Goal: Navigation & Orientation: Find specific page/section

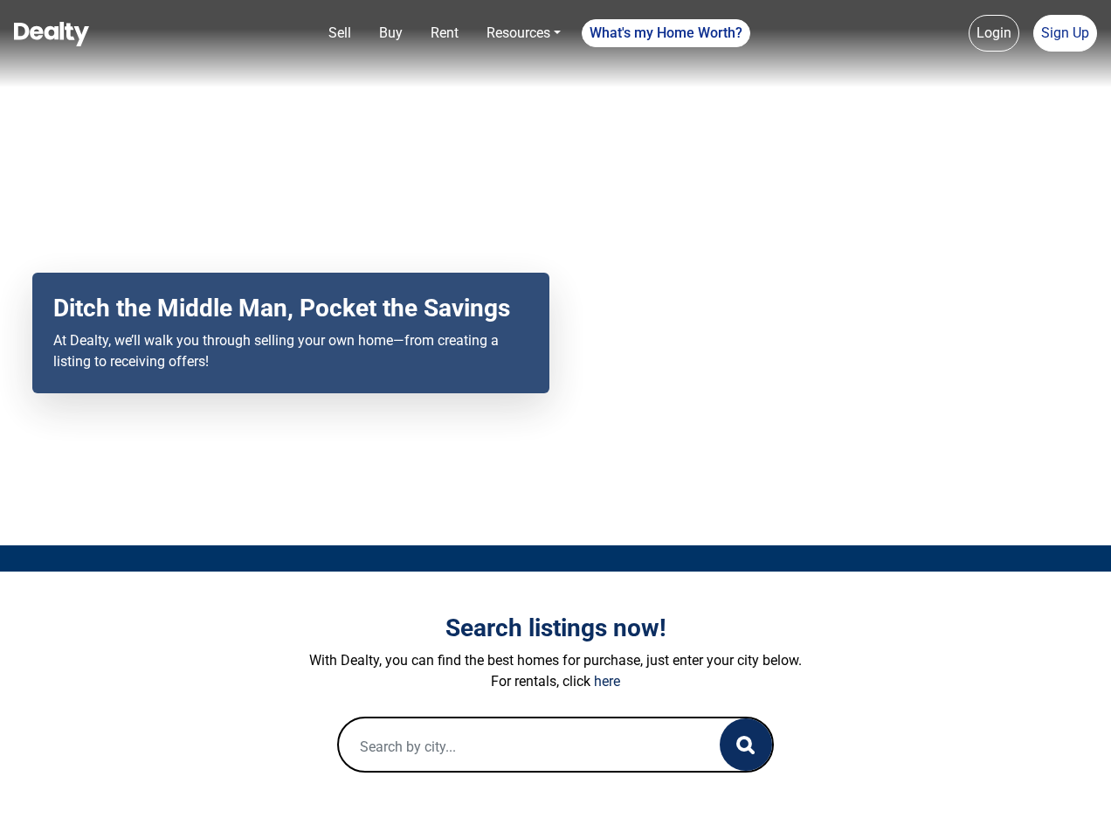
click at [556, 419] on div "Your browser does not support the video tag. Ditch the Middle Man, Pocket the S…" at bounding box center [555, 272] width 1111 height 545
click at [340, 33] on link "Sell" at bounding box center [340, 33] width 37 height 35
click at [391, 33] on nav "Sell Buy Rent Resources Loan Calculator Loan Options Find an agent What's my Ho…" at bounding box center [555, 43] width 1111 height 87
click at [445, 33] on nav "Sell Buy Rent Resources Loan Calculator Loan Options Find an agent What's my Ho…" at bounding box center [555, 43] width 1111 height 87
click at [523, 33] on nav "Sell Buy Rent Resources Loan Calculator Loan Options Find an agent What's my Ho…" at bounding box center [555, 43] width 1111 height 87
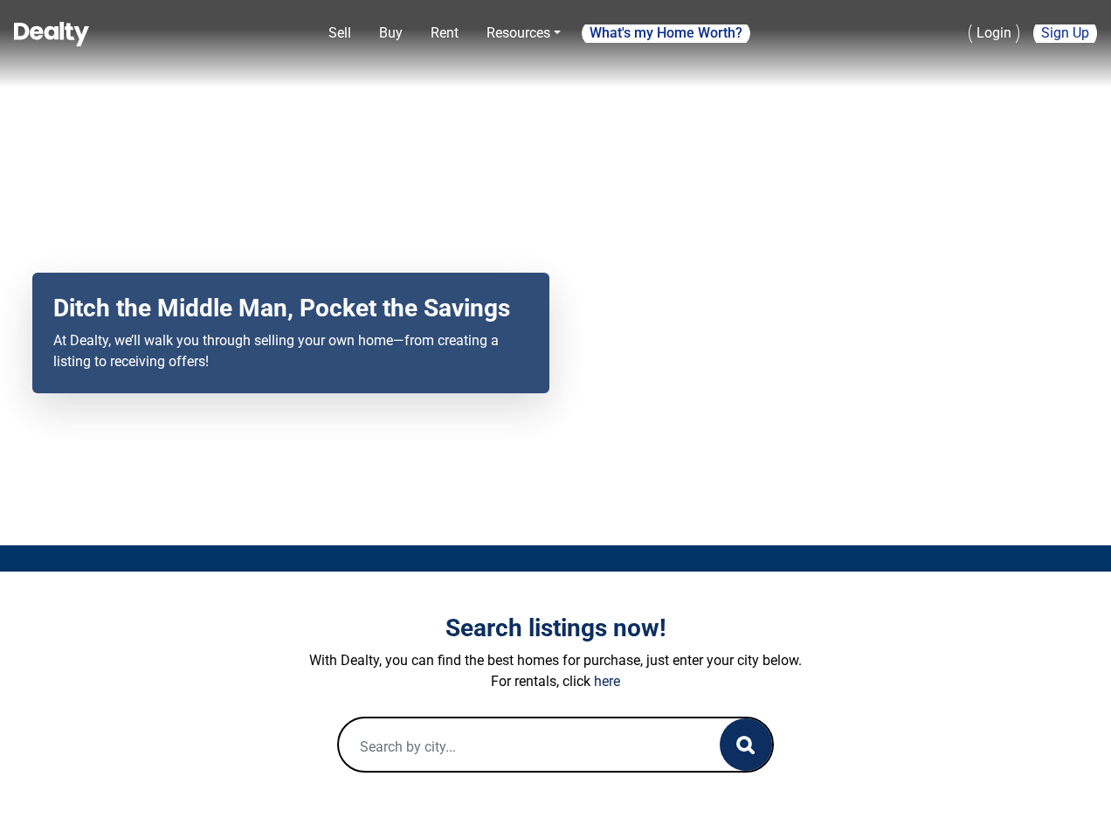
click at [667, 33] on nav "Sell Buy Rent Resources Loan Calculator Loan Options Find an agent What's my Ho…" at bounding box center [555, 43] width 1111 height 87
click at [994, 33] on nav "Sell Buy Rent Resources Loan Calculator Loan Options Find an agent What's my Ho…" at bounding box center [555, 43] width 1111 height 87
click at [1065, 33] on nav "Sell Buy Rent Resources Loan Calculator Loan Options Find an agent What's my Ho…" at bounding box center [555, 43] width 1111 height 87
click at [746, 744] on icon "button" at bounding box center [746, 745] width 18 height 18
